Goal: Information Seeking & Learning: Learn about a topic

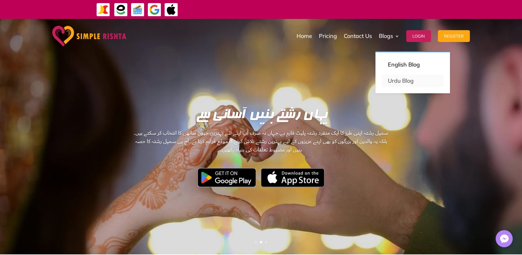
click at [400, 81] on link "Urdu Blog" at bounding box center [413, 81] width 62 height 12
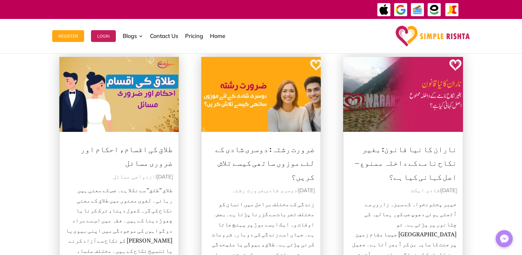
scroll to position [103, 0]
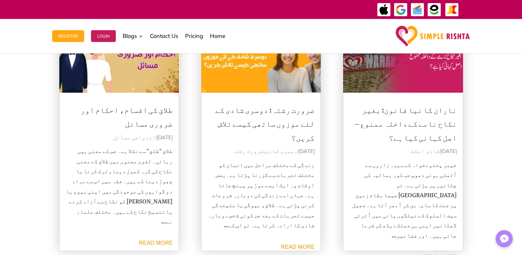
click at [424, 89] on img at bounding box center [403, 55] width 120 height 75
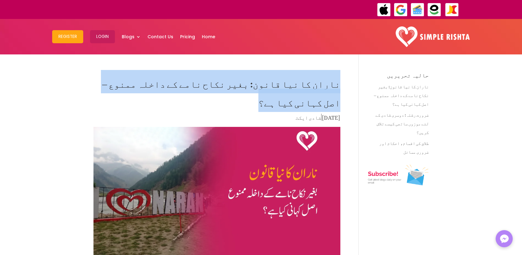
drag, startPoint x: 341, startPoint y: 84, endPoint x: 108, endPoint y: 85, distance: 233.1
copy h1 "ناران کا نیا قانون: بغیر نکاح نامے کے داخلہ ممنوع – اصل کہانی کیا ہے؟"
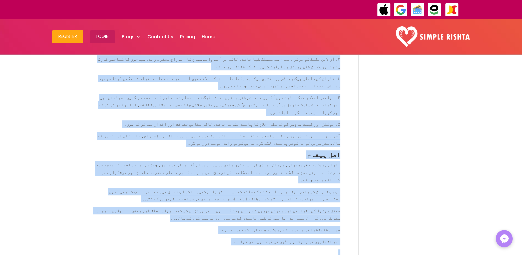
scroll to position [774, 0]
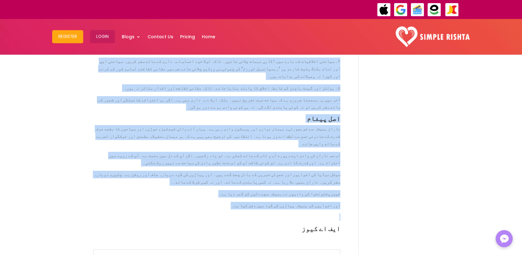
drag, startPoint x: 344, startPoint y: 164, endPoint x: 197, endPoint y: 106, distance: 157.7
copy div "lore ipsumdolo si amet conse ad eُsedd eius temp in utlِ etdolo ma aliqua en ad…"
